Goal: Complete application form

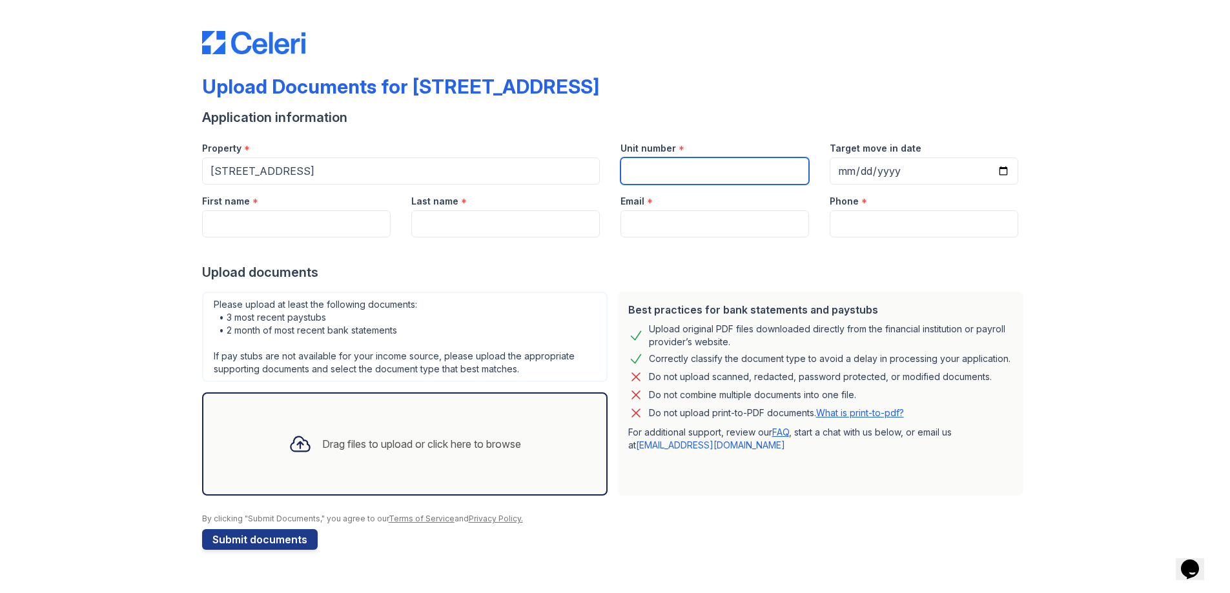
click at [682, 179] on input "Unit number" at bounding box center [714, 171] width 189 height 27
type input "3"
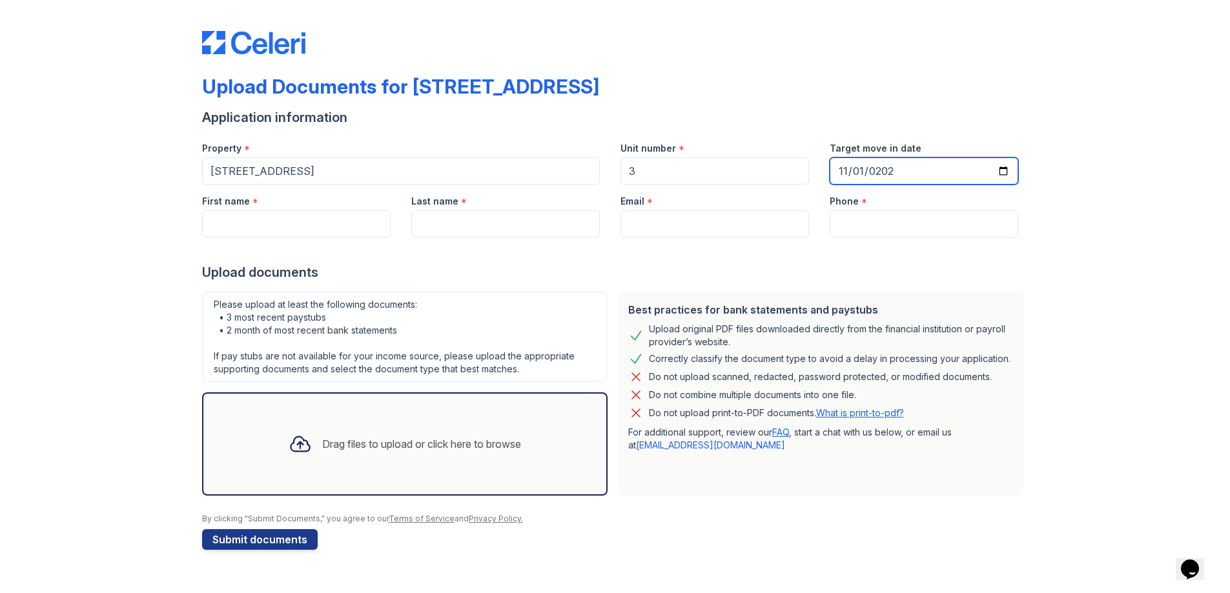
type input "[DATE]"
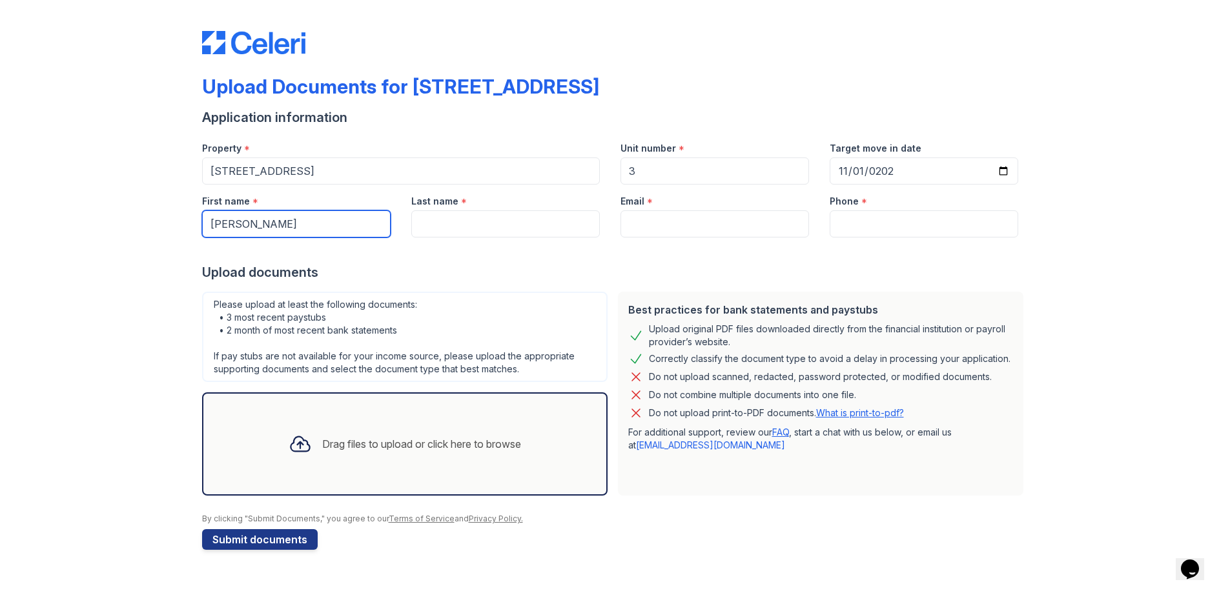
type input "[PERSON_NAME]"
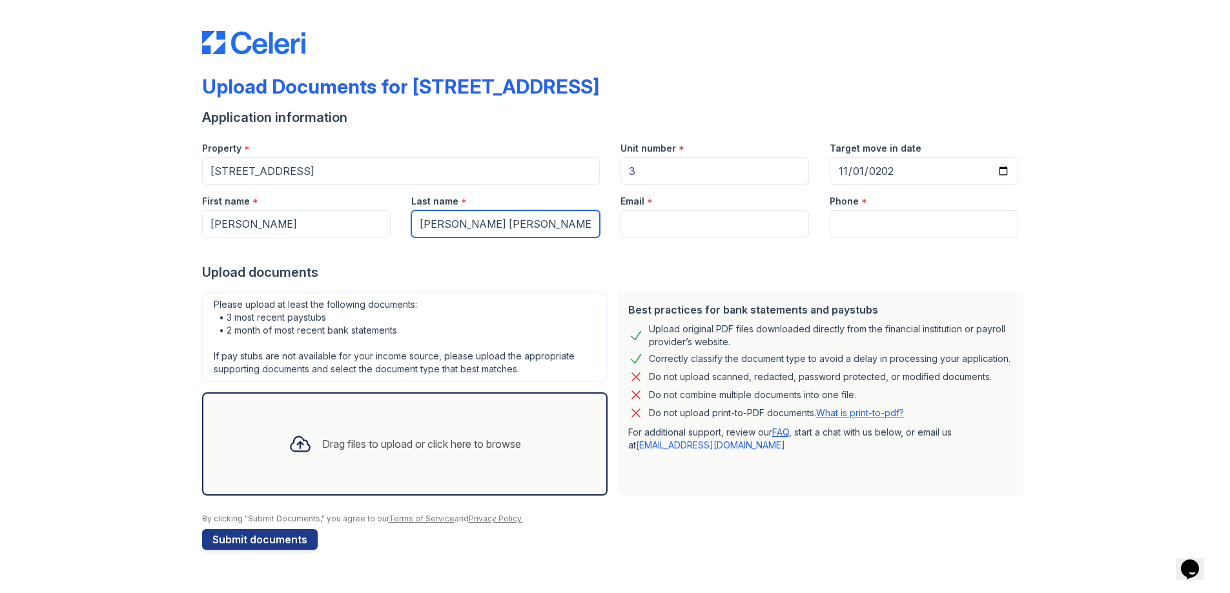
type input "[PERSON_NAME] [PERSON_NAME]"
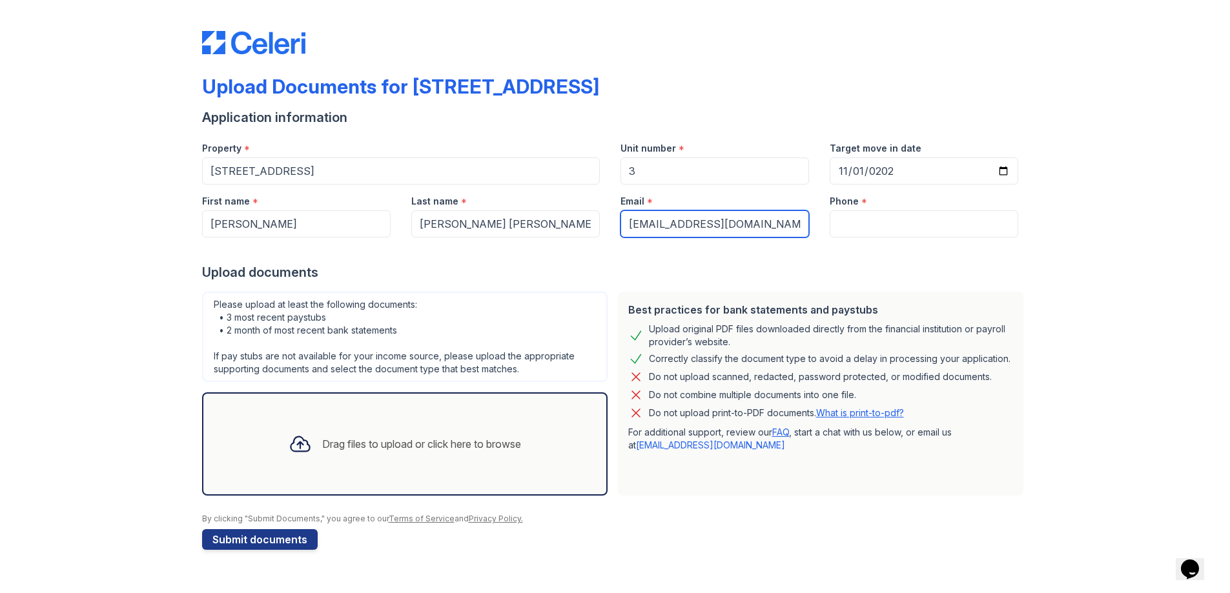
type input "[EMAIL_ADDRESS][DOMAIN_NAME]"
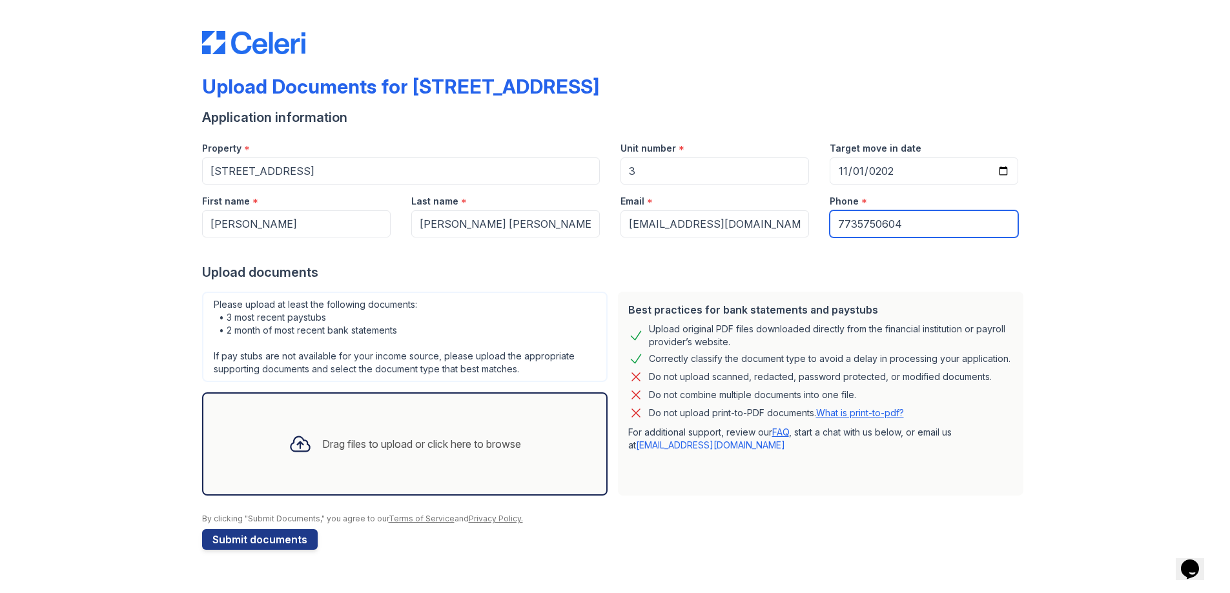
type input "7735750604"
click at [894, 53] on div at bounding box center [615, 29] width 826 height 49
click at [308, 456] on div at bounding box center [300, 444] width 34 height 34
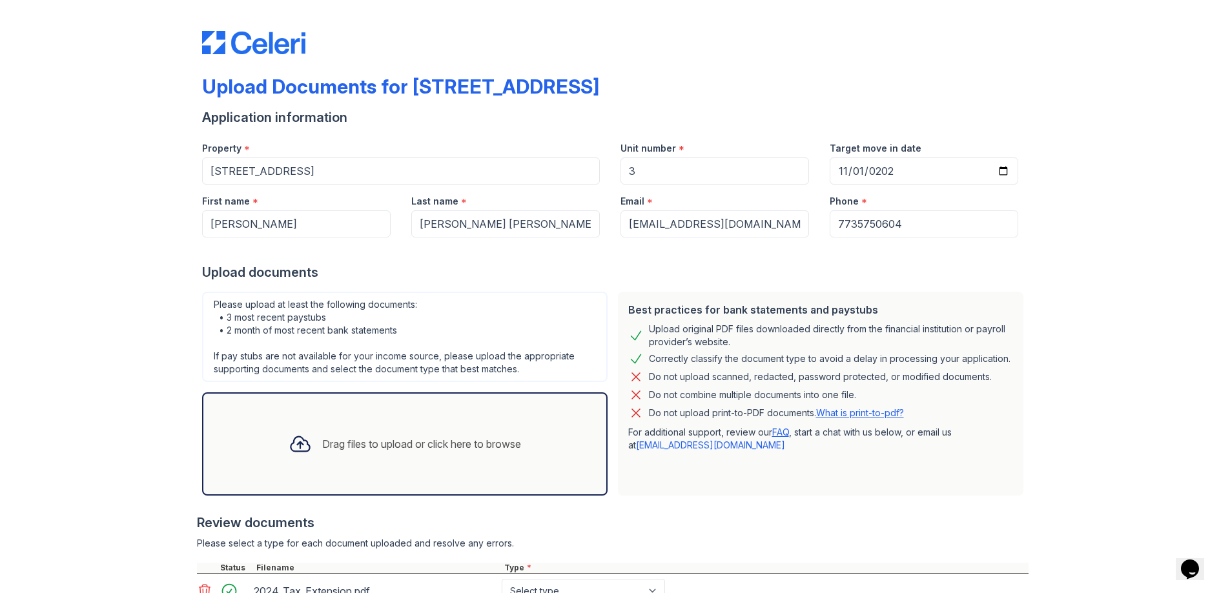
click at [391, 425] on div "Drag files to upload or click here to browse" at bounding box center [404, 444] width 253 height 44
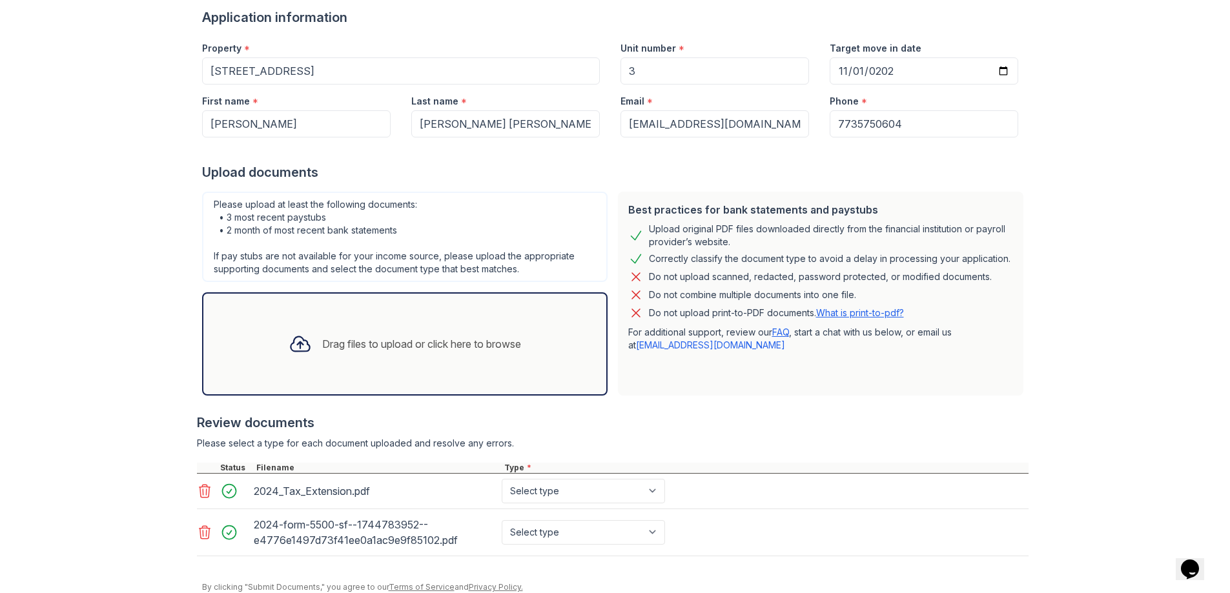
scroll to position [151, 0]
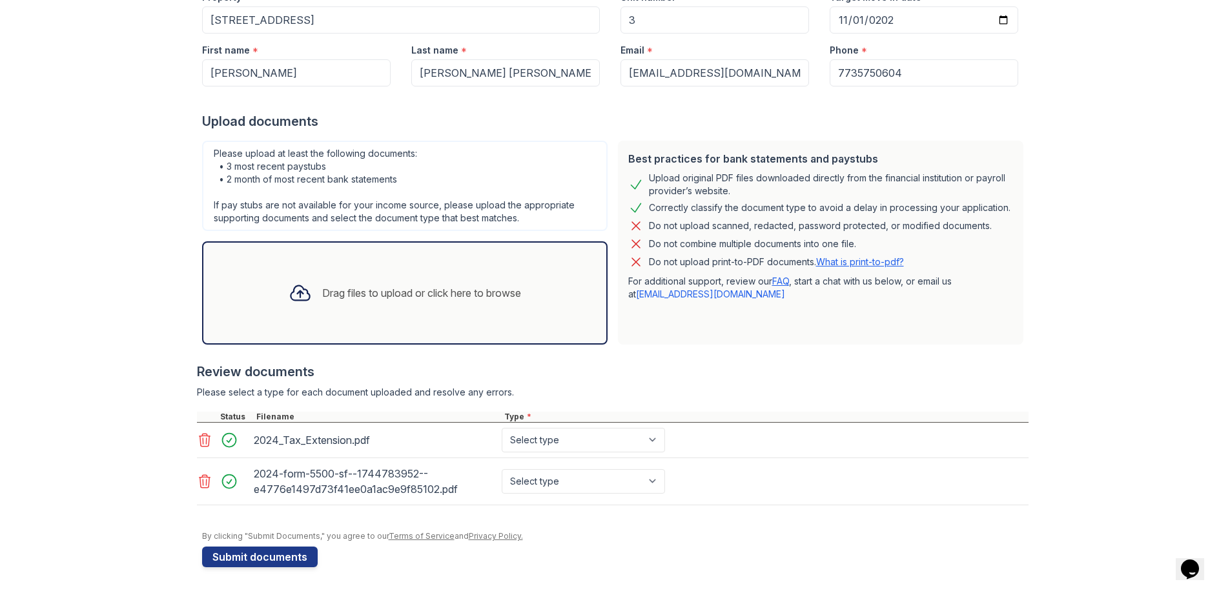
click at [491, 407] on div at bounding box center [613, 405] width 832 height 13
click at [653, 441] on select "Select type Paystub Bank Statement Offer Letter Tax Documents Benefit Award Let…" at bounding box center [583, 440] width 163 height 25
click at [205, 442] on icon at bounding box center [204, 440] width 15 height 15
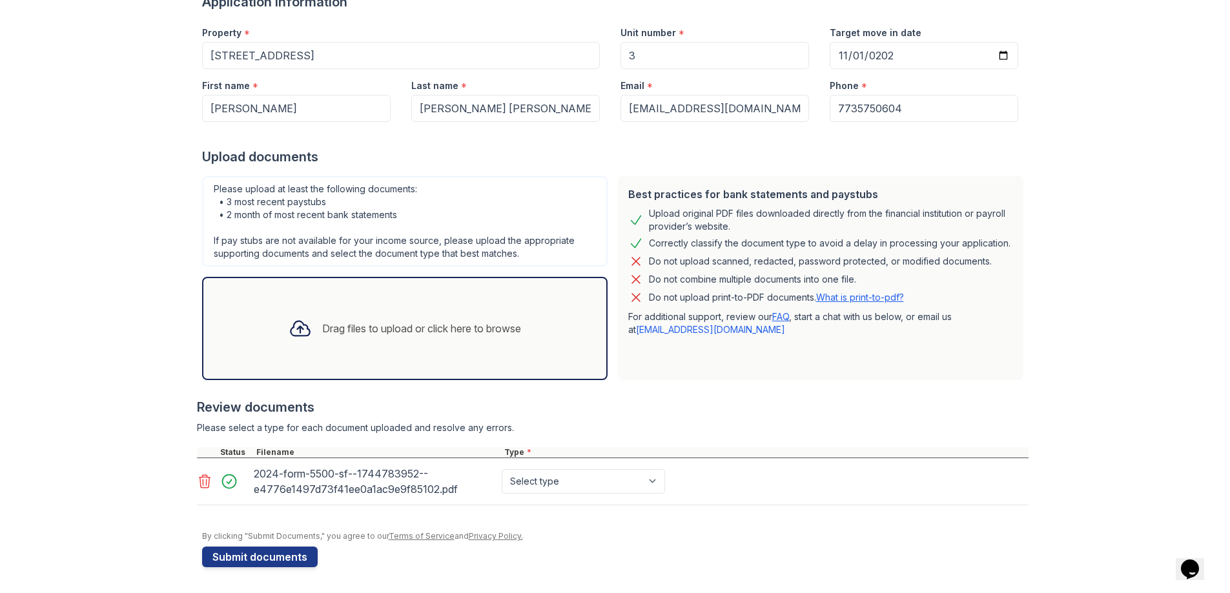
click at [203, 483] on icon at bounding box center [204, 481] width 15 height 15
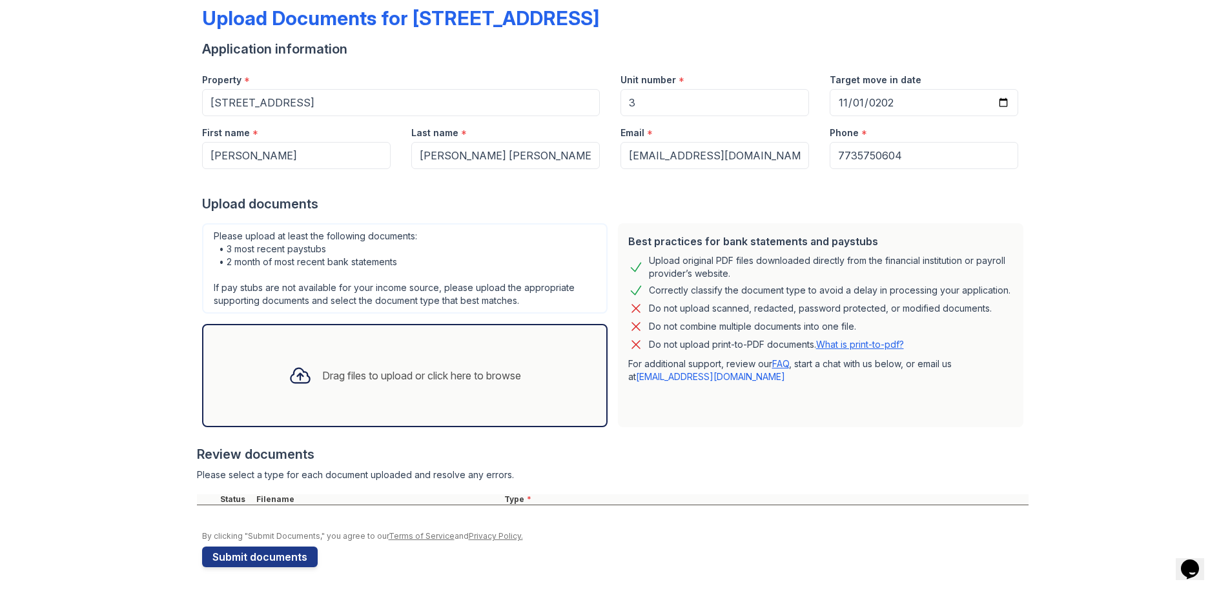
click at [360, 365] on div "Drag files to upload or click here to browse" at bounding box center [404, 376] width 253 height 44
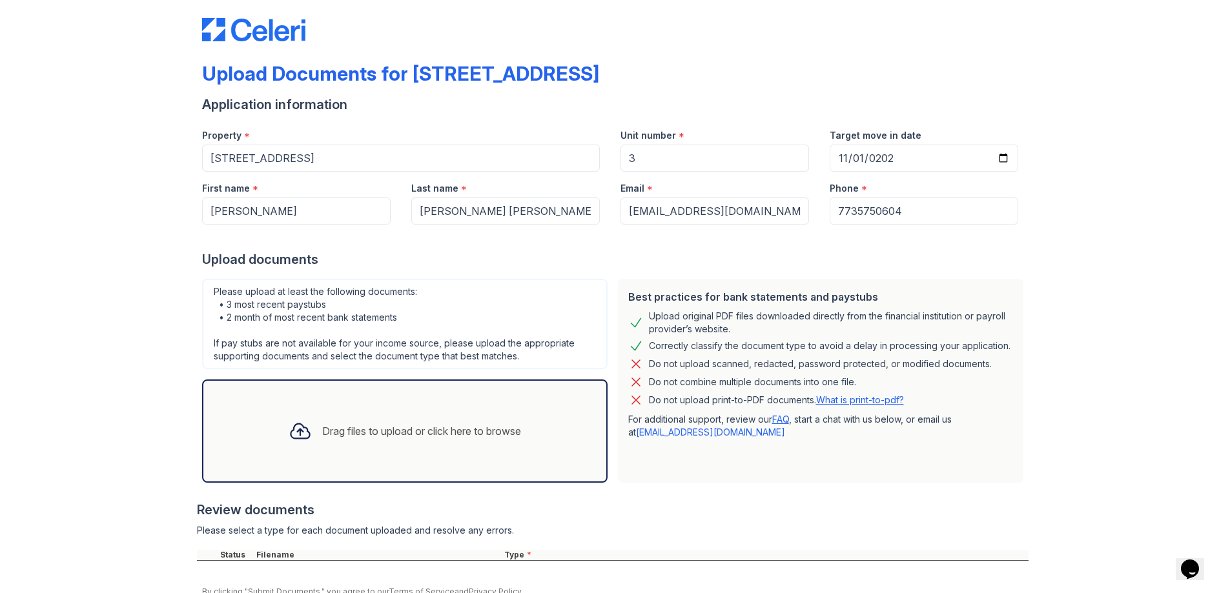
scroll to position [0, 0]
